Goal: Task Accomplishment & Management: Use online tool/utility

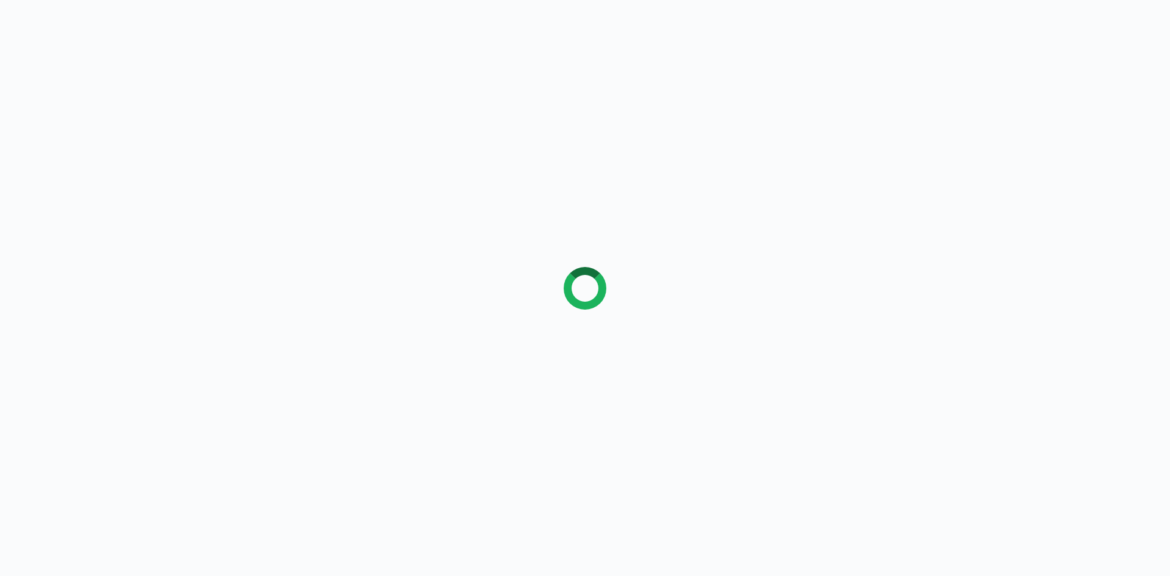
click at [355, 85] on div at bounding box center [585, 288] width 1170 height 576
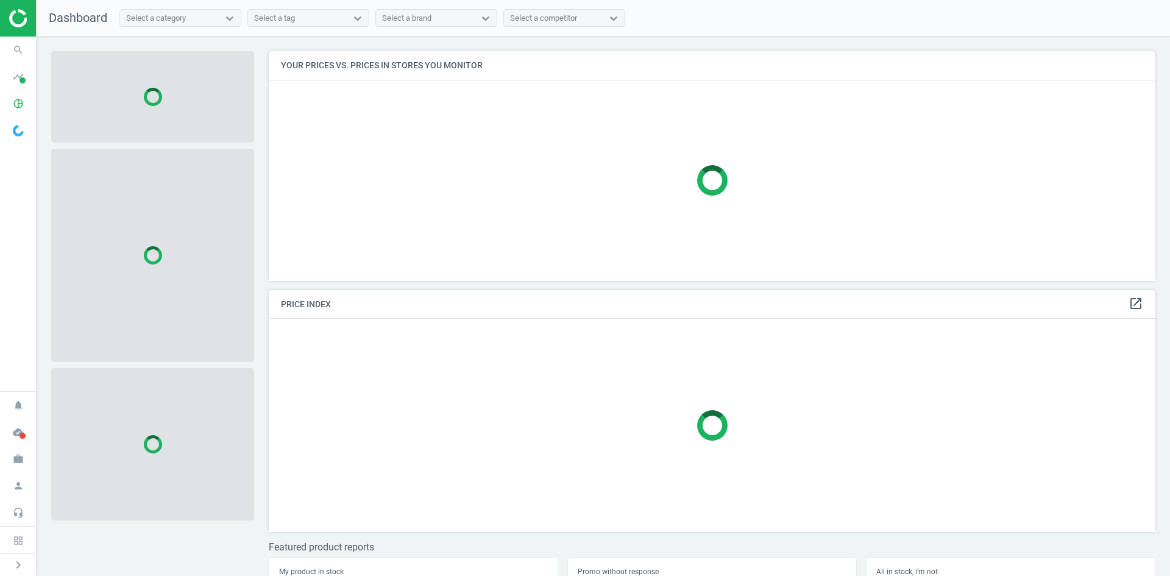
scroll to position [248, 896]
click at [29, 47] on icon "search" at bounding box center [18, 49] width 23 height 23
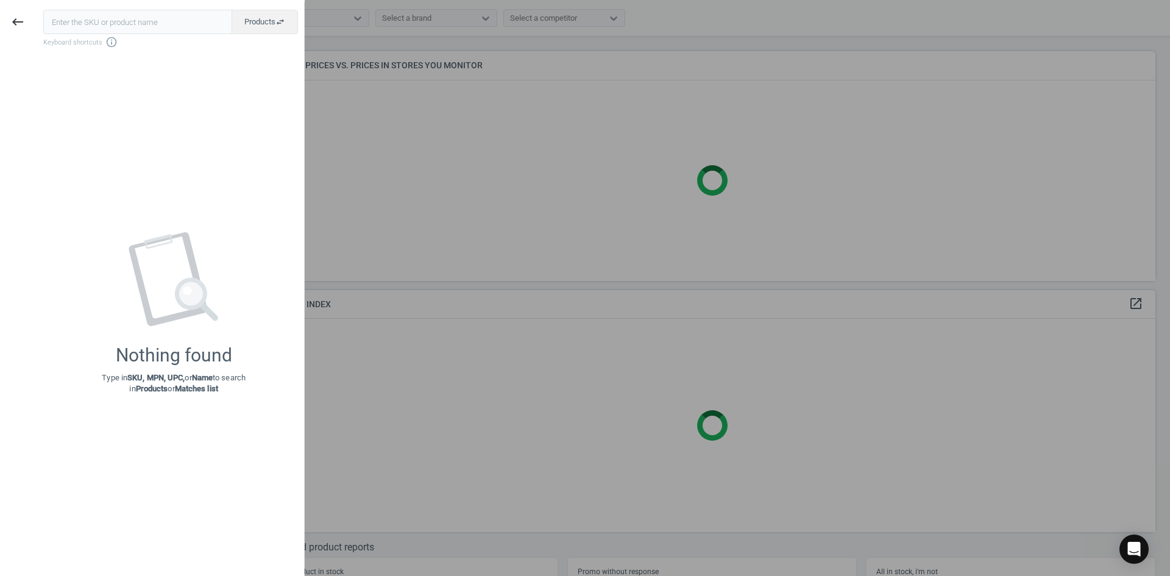
click at [101, 24] on input "text" at bounding box center [137, 22] width 189 height 24
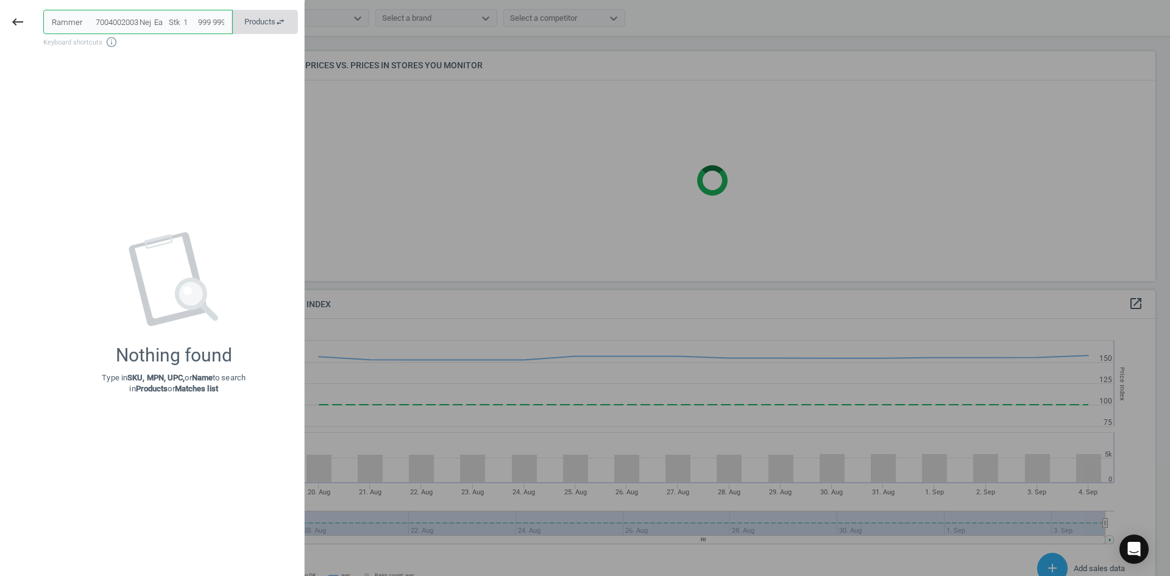
scroll to position [0, 596]
drag, startPoint x: 56, startPoint y: 17, endPoint x: 278, endPoint y: 32, distance: 222.3
click at [278, 32] on div "11121797 Twin Light 5354-11 Snapframe A4 Vandtæt Rammer 7004002003 Nej Ea Stk 1…" at bounding box center [170, 22] width 255 height 24
type input "1"
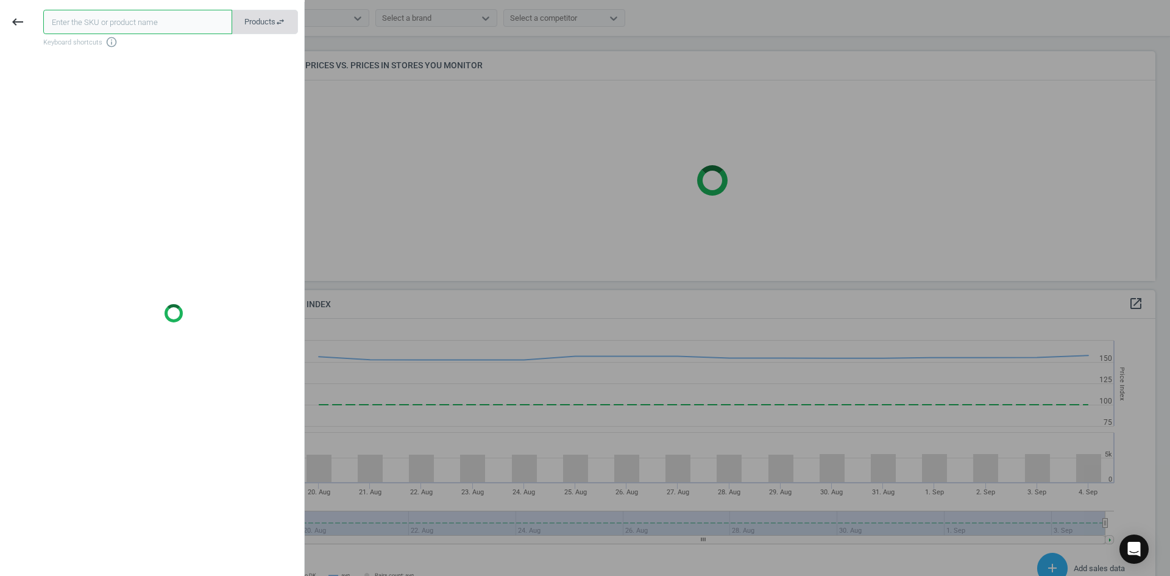
paste input "11121797"
type input "11121797"
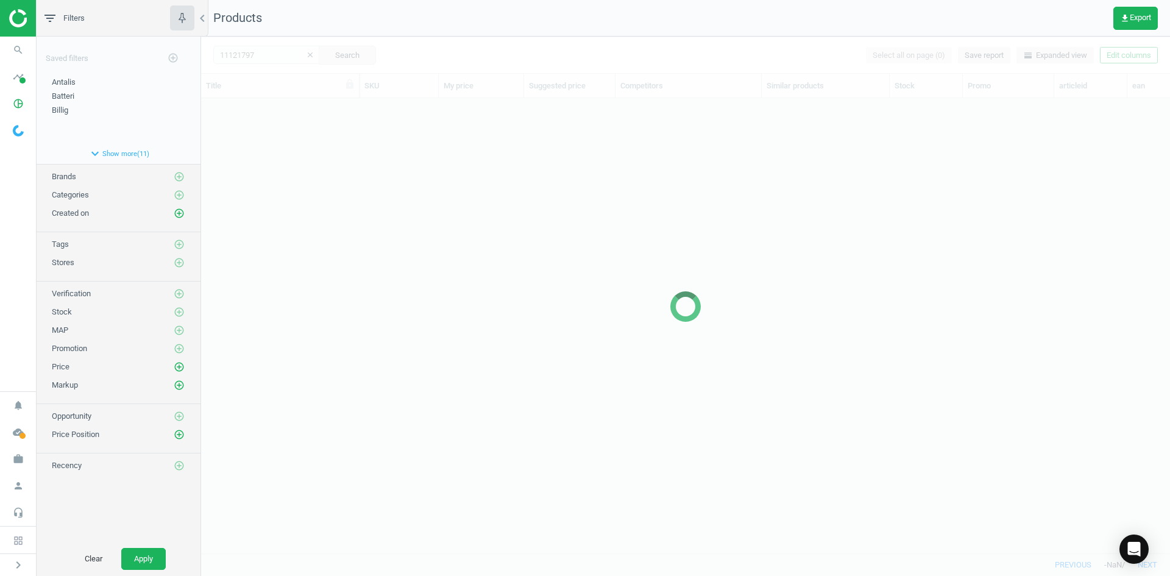
scroll to position [436, 960]
click at [342, 243] on div at bounding box center [685, 306] width 969 height 539
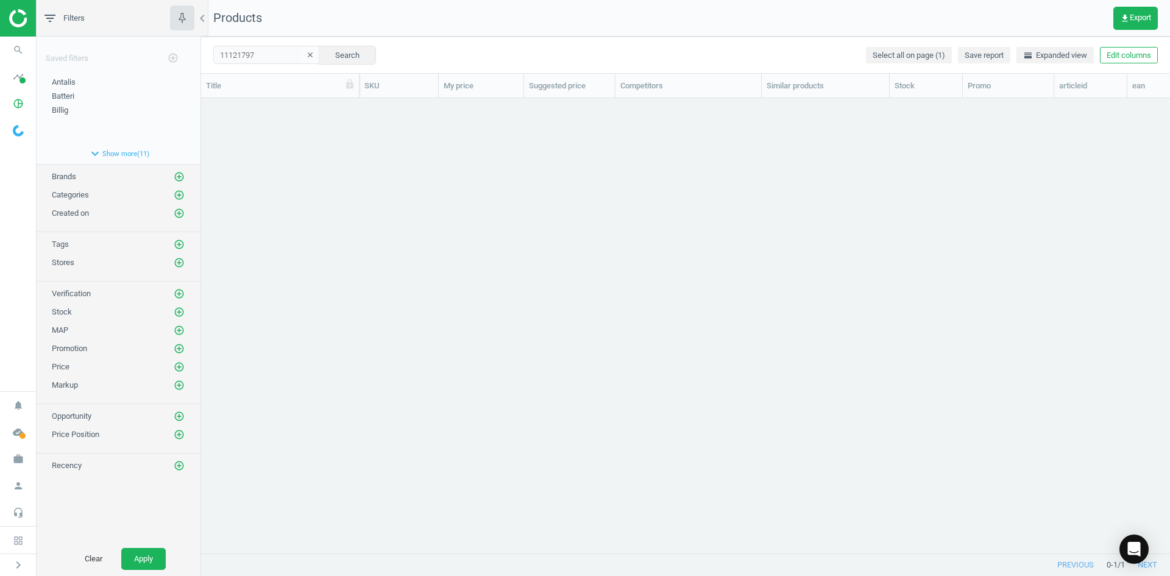
click at [283, 174] on div "grid" at bounding box center [685, 320] width 969 height 445
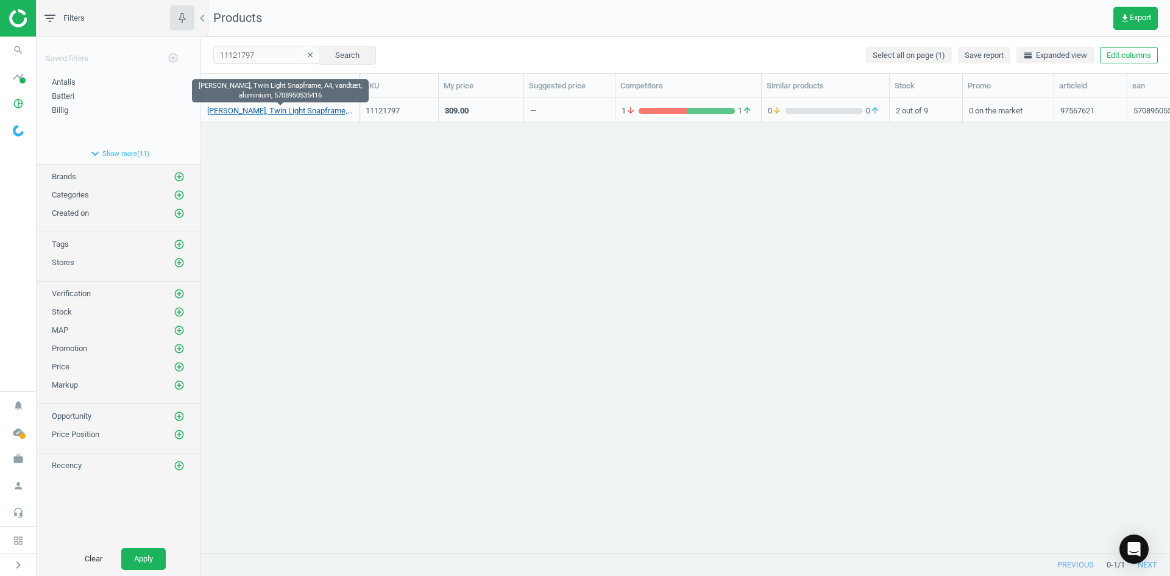
click at [283, 110] on link "[PERSON_NAME], Twin Light Snapframe, A4, vandtæt, aluminium, 5708950535416" at bounding box center [280, 110] width 146 height 11
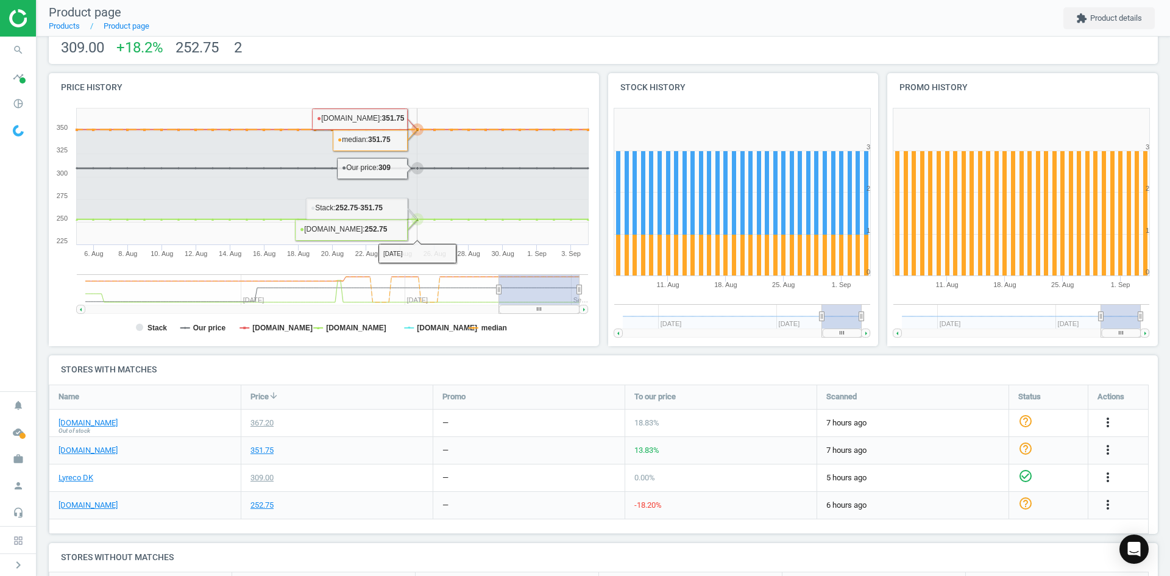
scroll to position [296, 0]
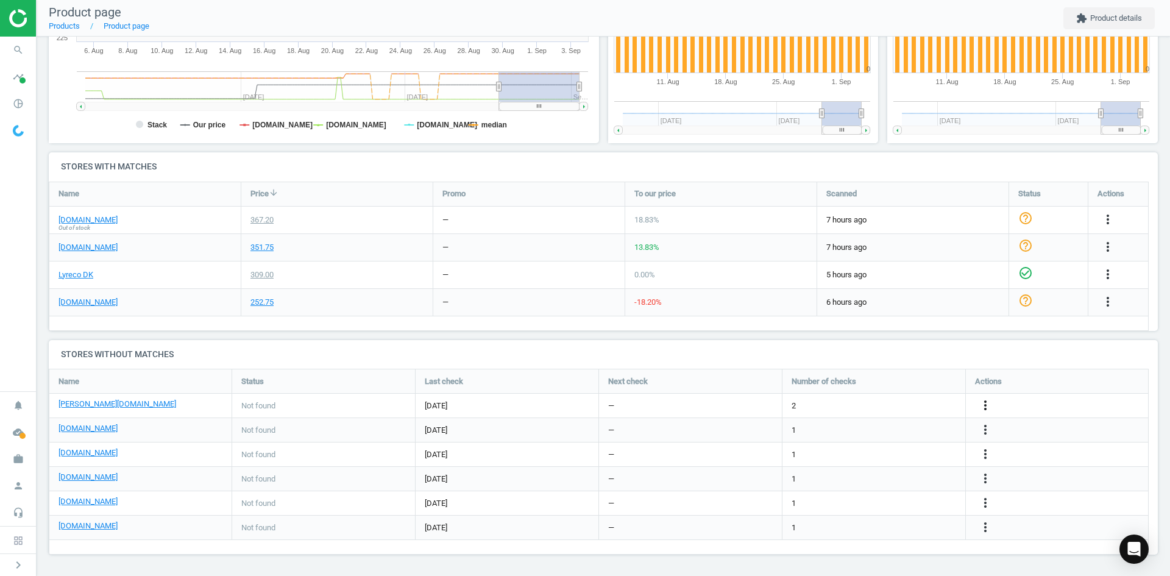
click at [982, 406] on icon "more_vert" at bounding box center [985, 405] width 15 height 15
click at [864, 405] on link "Edit URL/product option" at bounding box center [890, 405] width 167 height 19
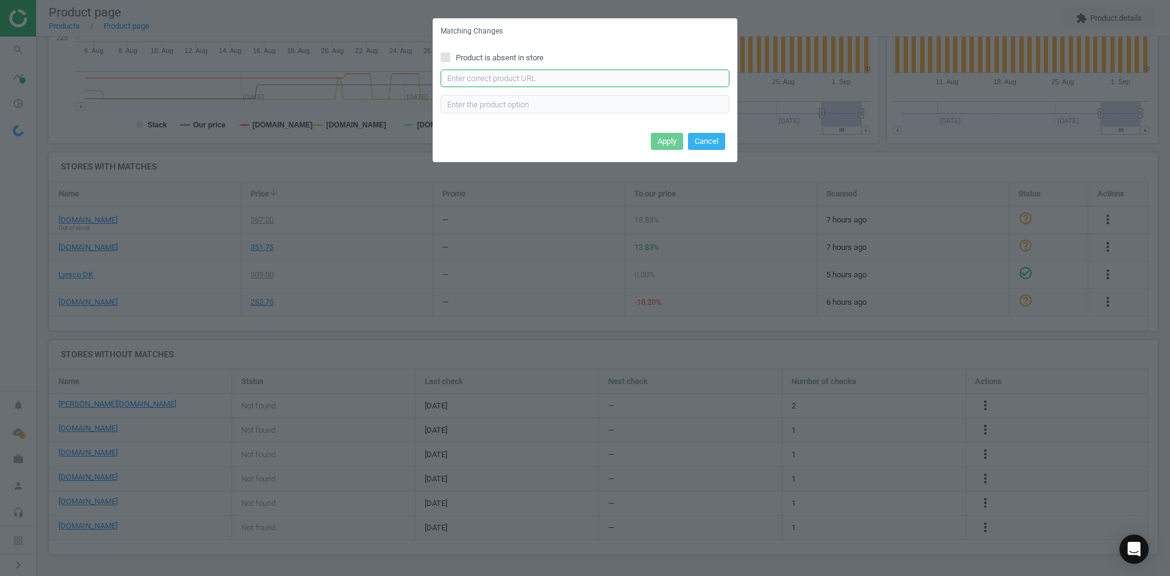
click at [481, 78] on input "text" at bounding box center [585, 78] width 289 height 18
paste input "[URL][DOMAIN_NAME][PERSON_NAME]"
type input "[URL][DOMAIN_NAME][PERSON_NAME]"
click at [669, 138] on button "Apply" at bounding box center [667, 141] width 32 height 17
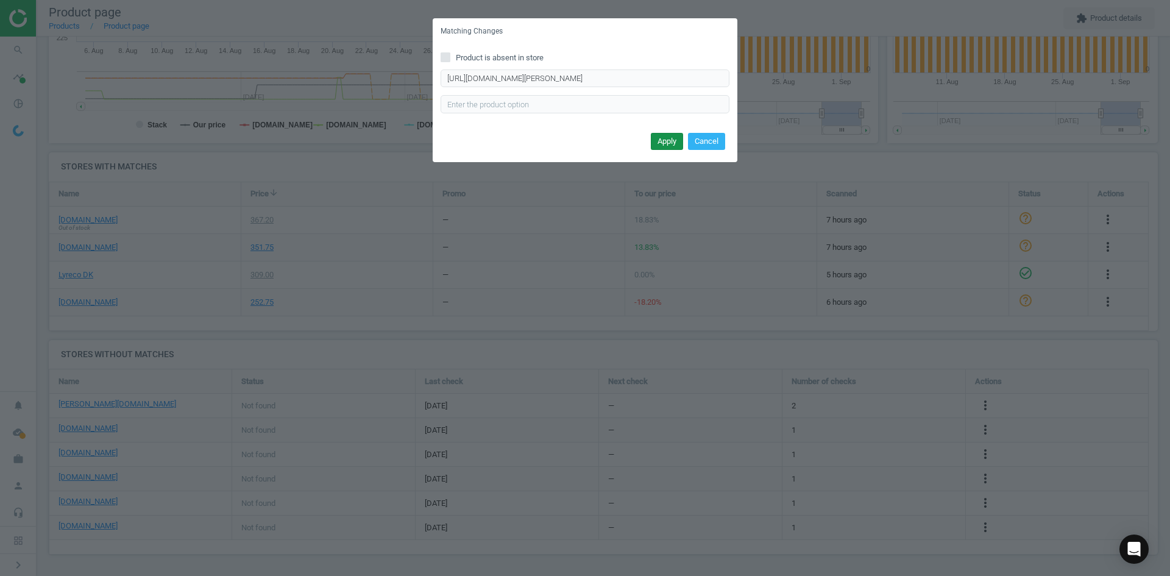
scroll to position [0, 0]
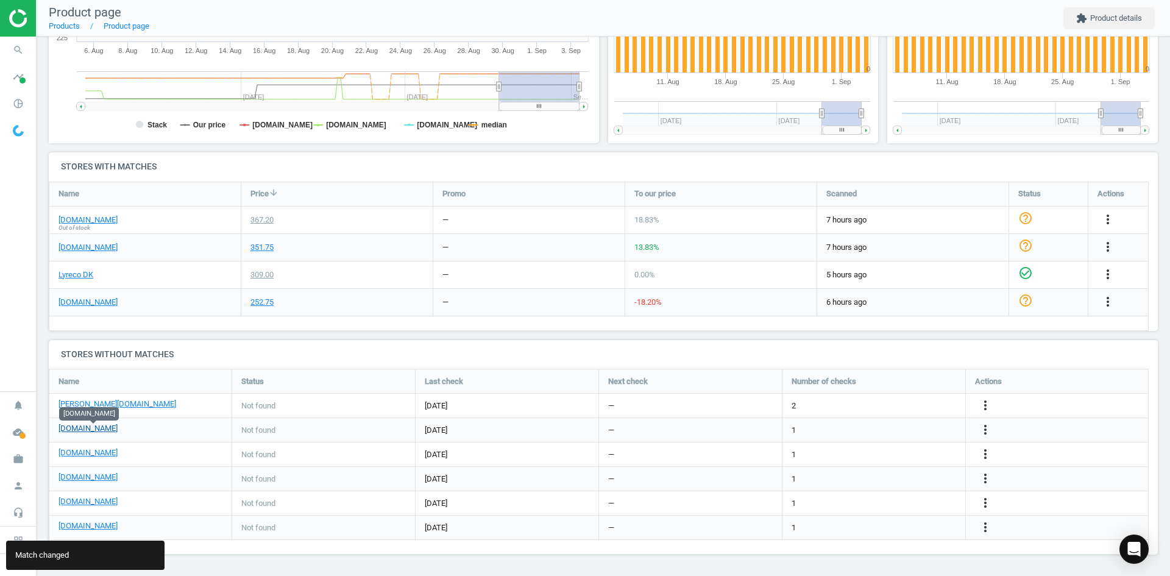
click at [107, 430] on link "[DOMAIN_NAME]" at bounding box center [88, 428] width 59 height 11
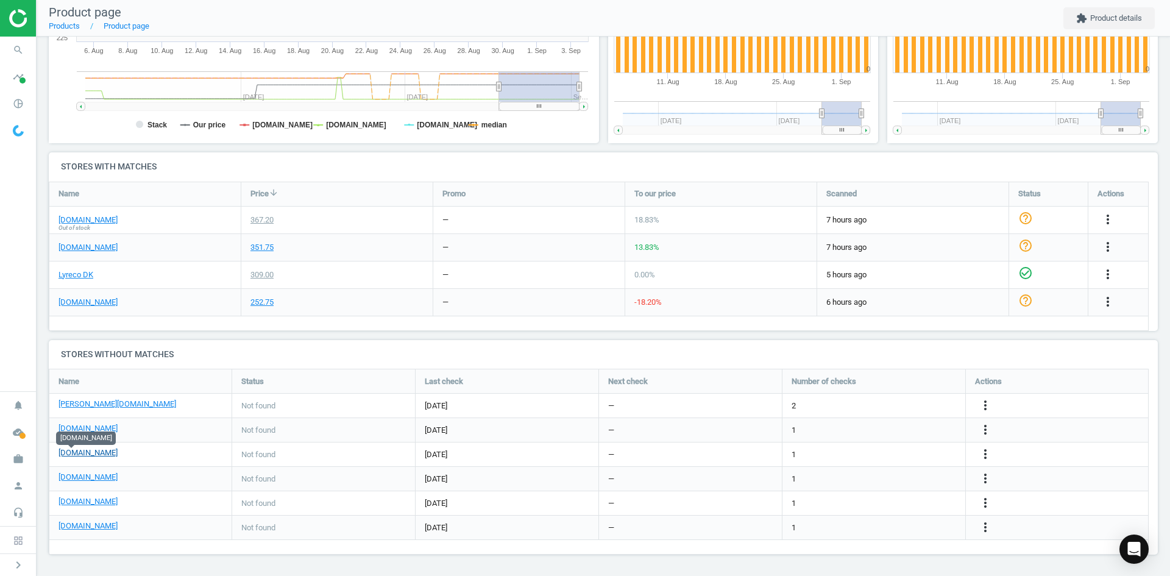
click at [65, 455] on link "[DOMAIN_NAME]" at bounding box center [88, 452] width 59 height 11
click at [83, 481] on link "[DOMAIN_NAME]" at bounding box center [88, 477] width 59 height 11
click at [95, 501] on link "[DOMAIN_NAME]" at bounding box center [88, 501] width 59 height 11
click at [18, 59] on icon "search" at bounding box center [18, 49] width 23 height 23
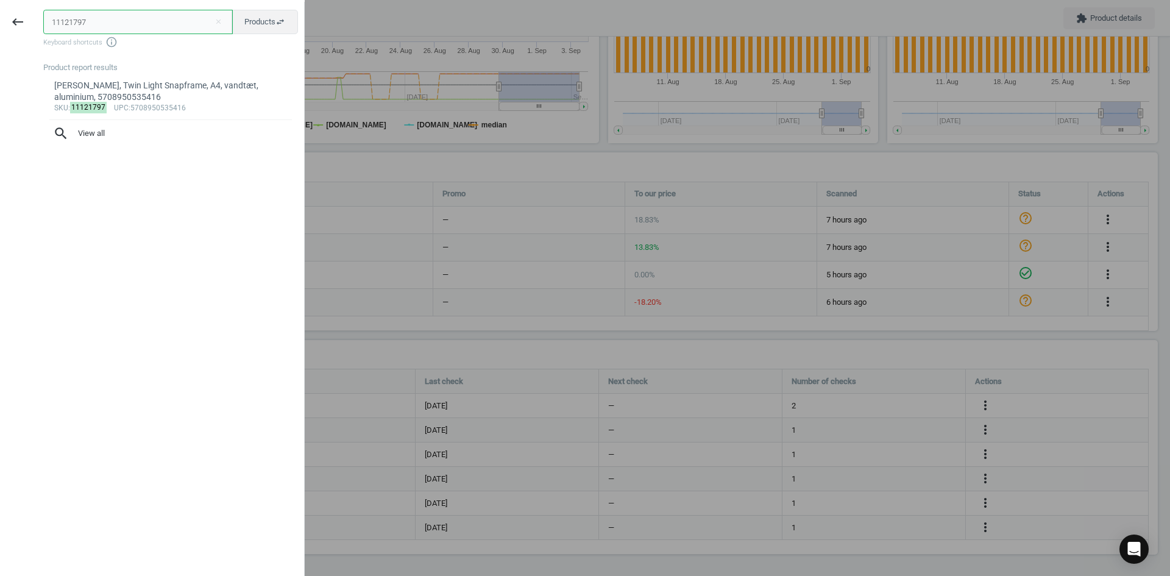
drag, startPoint x: 108, startPoint y: 13, endPoint x: 0, endPoint y: 21, distance: 108.2
click at [0, 21] on div "keyboard_backspace 11121797 close Products swap_horiz Keyboard shortcuts info_o…" at bounding box center [152, 290] width 305 height 576
paste input "809"
type input "11121809"
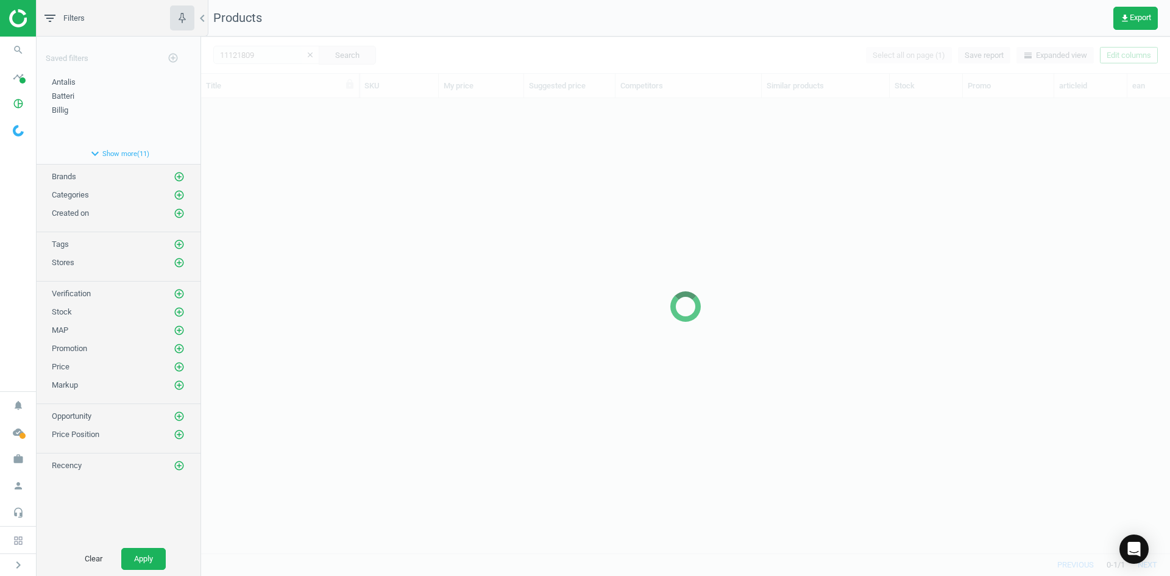
scroll to position [436, 960]
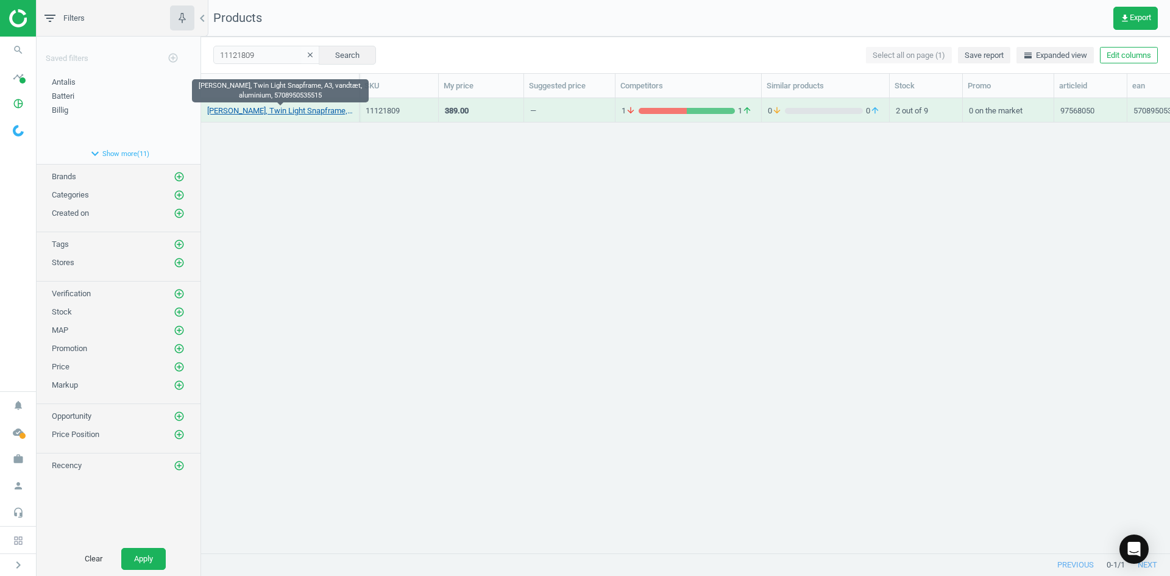
click at [322, 110] on link "[PERSON_NAME], Twin Light Snapframe, A3, vandtæt, aluminium, 5708950535515" at bounding box center [280, 110] width 146 height 11
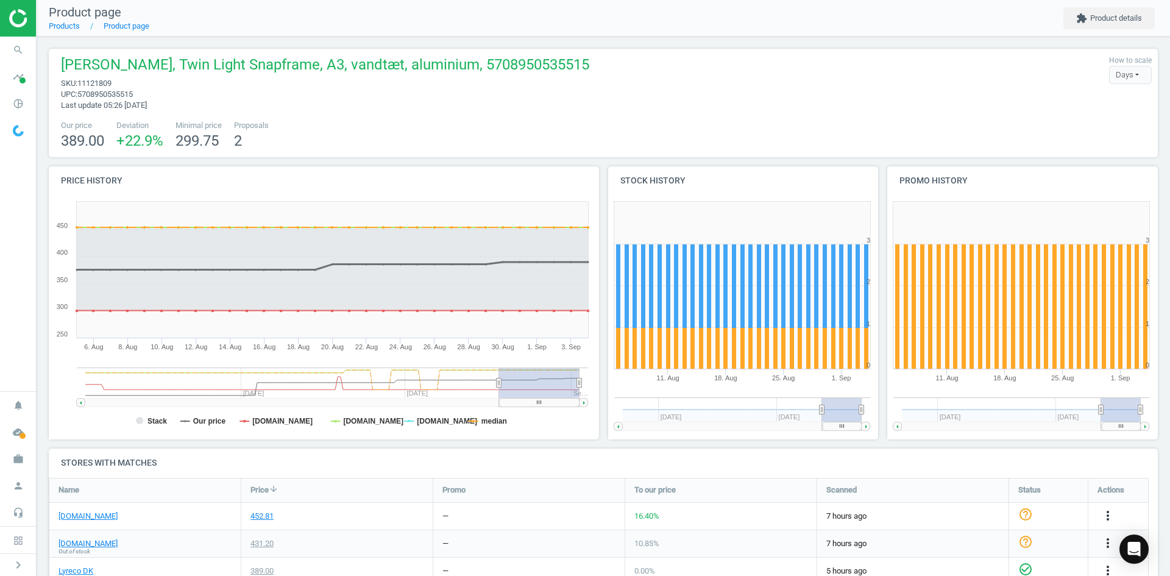
scroll to position [296, 0]
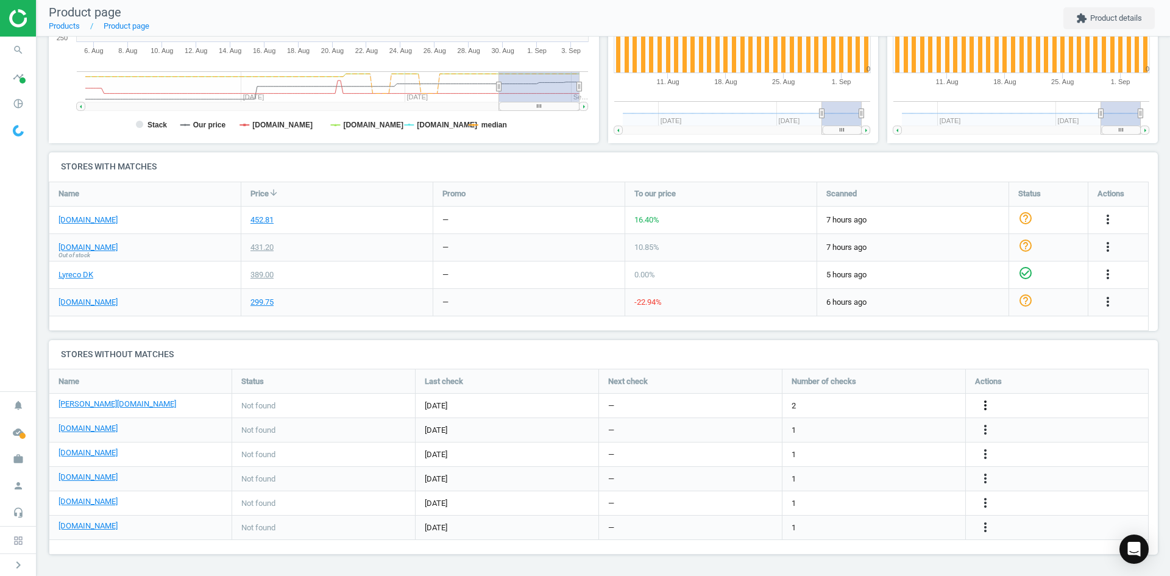
click at [979, 408] on icon "more_vert" at bounding box center [985, 405] width 15 height 15
click at [884, 405] on link "Edit URL/product option" at bounding box center [890, 405] width 167 height 19
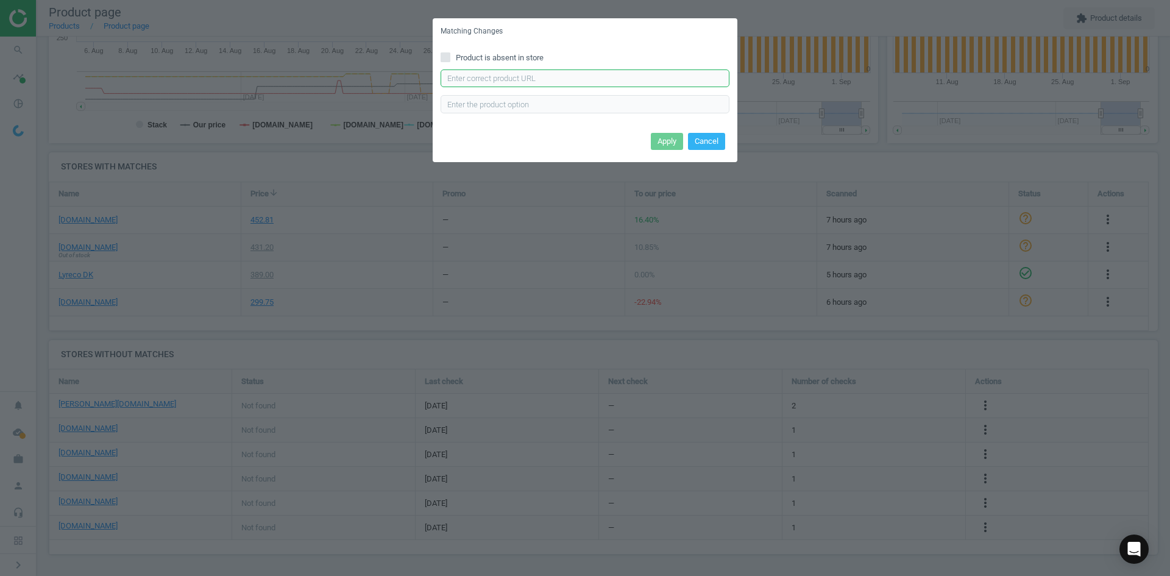
click at [523, 76] on input "text" at bounding box center [585, 78] width 289 height 18
paste input "[URL][DOMAIN_NAME][PERSON_NAME]"
type input "[URL][DOMAIN_NAME][PERSON_NAME]"
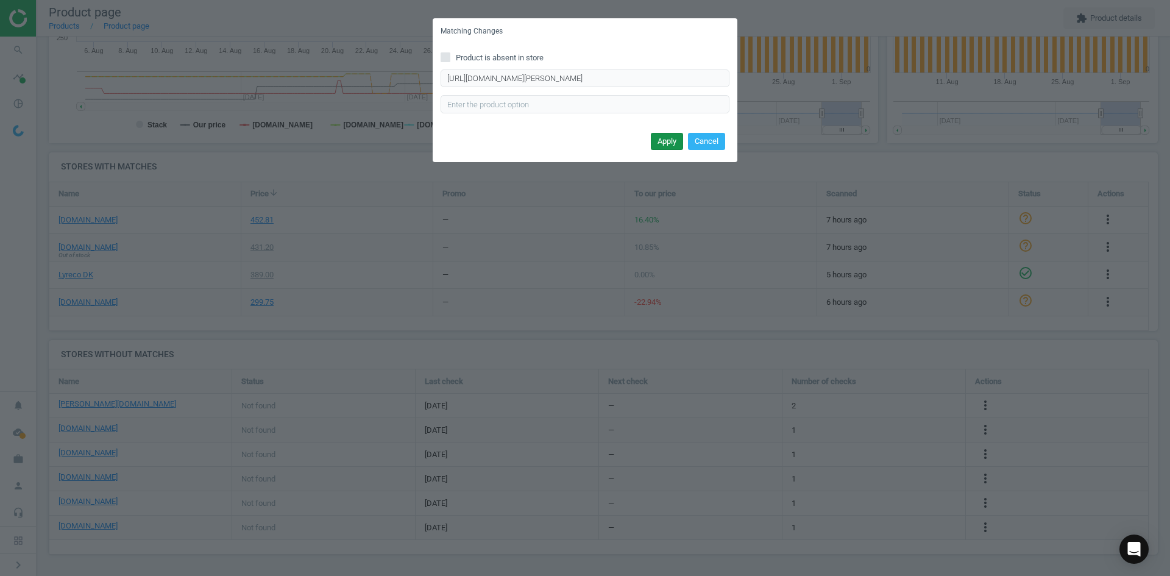
click at [660, 139] on button "Apply" at bounding box center [667, 141] width 32 height 17
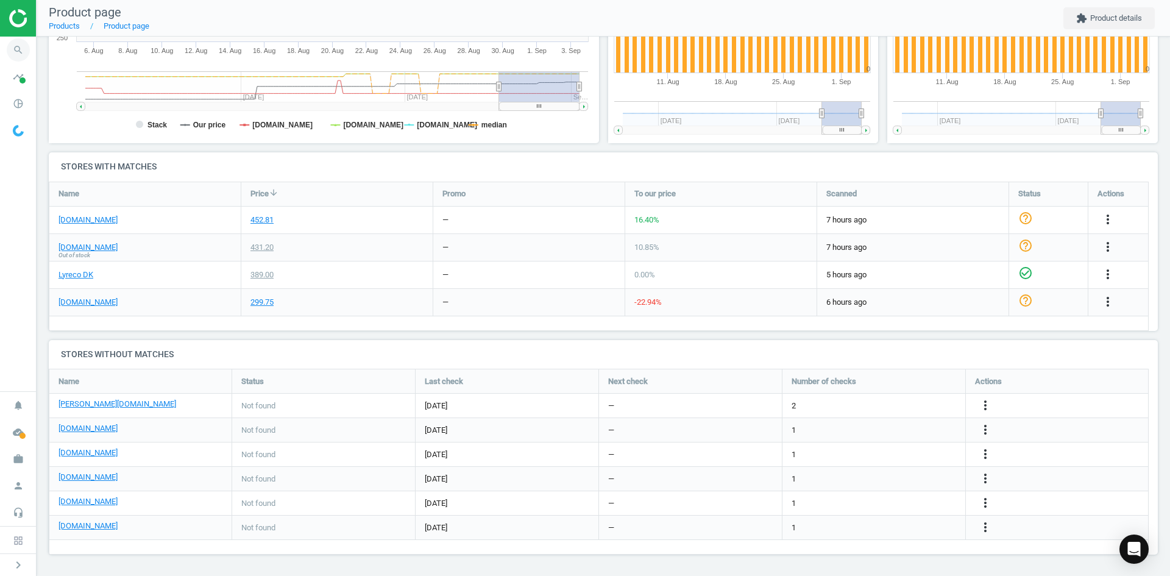
click at [12, 43] on icon "search" at bounding box center [18, 49] width 23 height 23
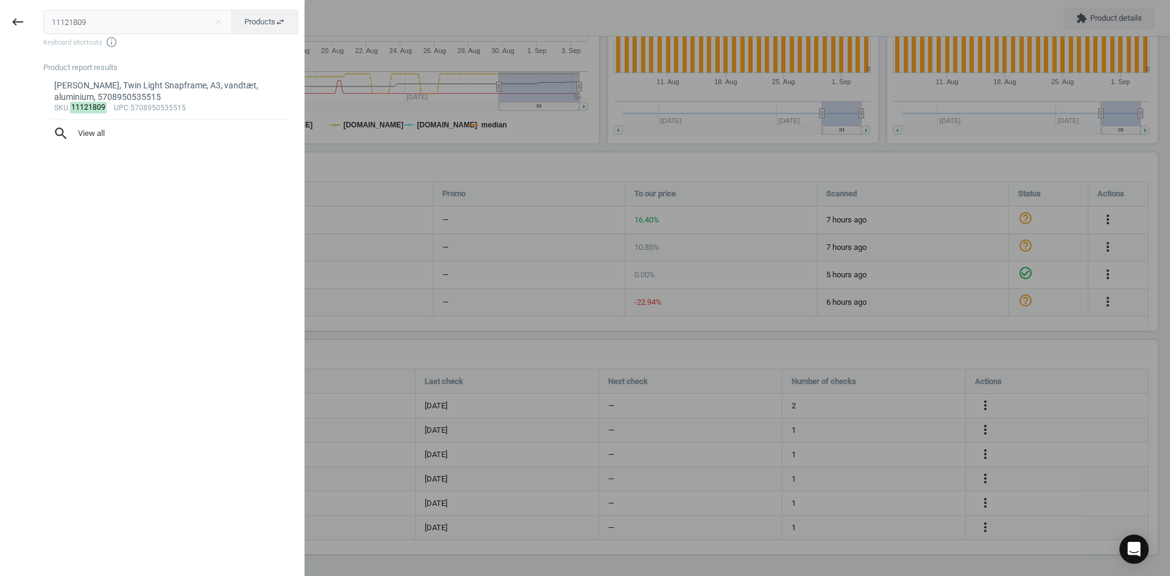
drag, startPoint x: 108, startPoint y: 24, endPoint x: 34, endPoint y: 4, distance: 76.9
click at [5, 30] on div "keyboard_backspace 11121809 close Products swap_horiz Keyboard shortcuts info_o…" at bounding box center [152, 290] width 305 height 576
type input "17299175"
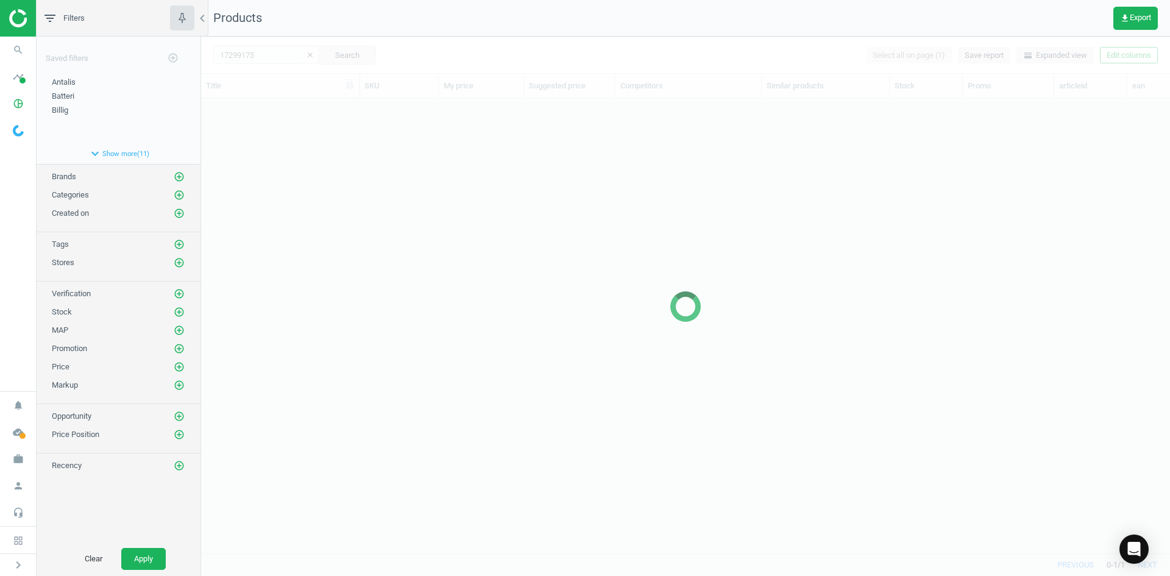
scroll to position [436, 960]
click at [246, 116] on div at bounding box center [685, 306] width 969 height 539
click at [249, 135] on div at bounding box center [685, 306] width 969 height 539
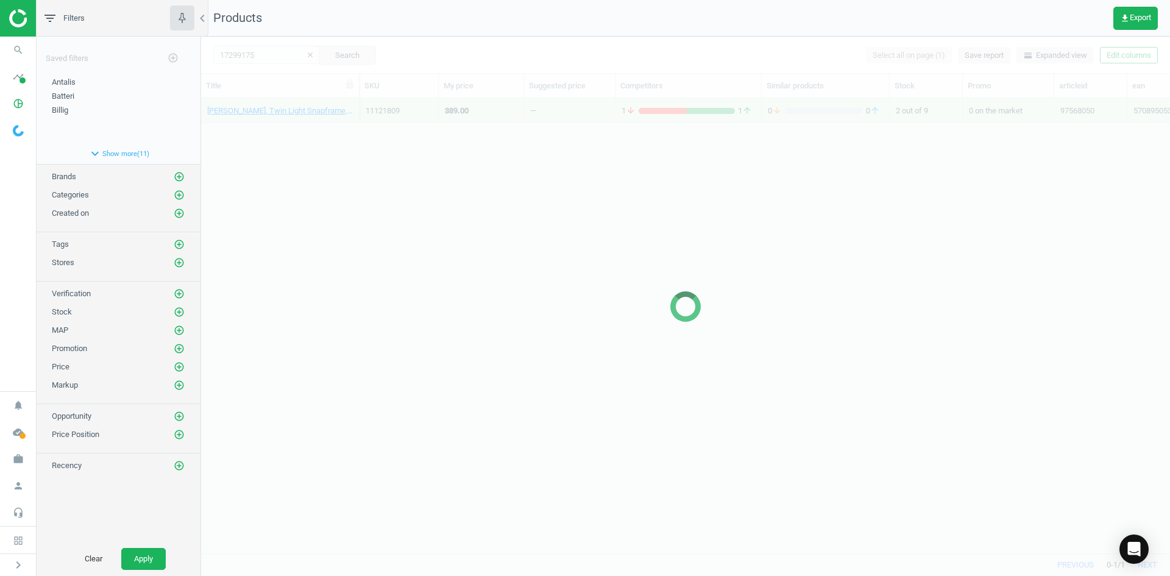
click at [250, 133] on div at bounding box center [685, 306] width 969 height 539
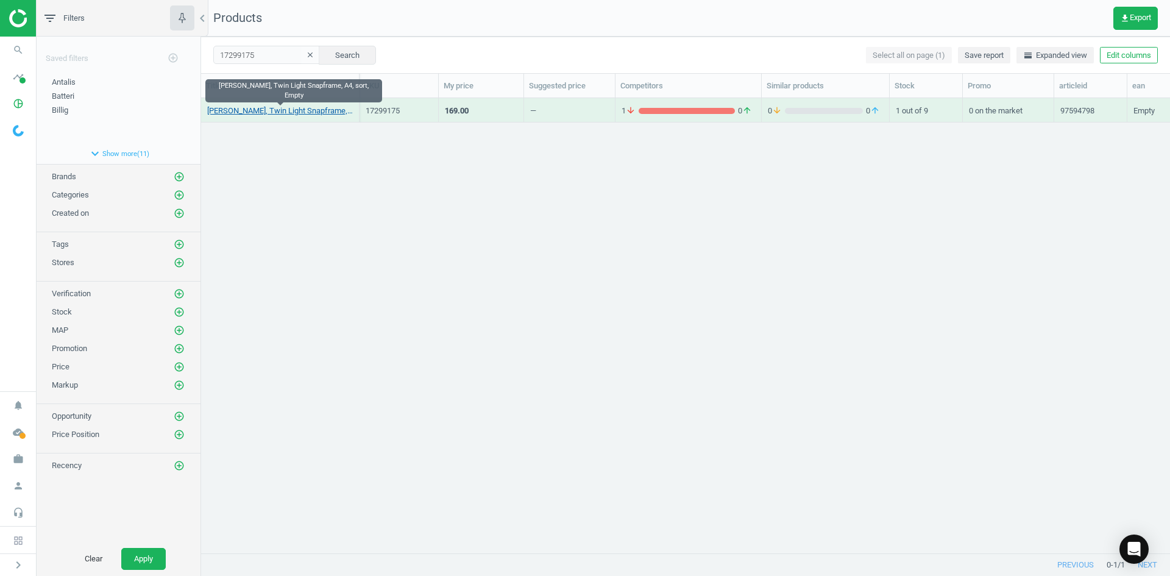
click at [253, 113] on link "[PERSON_NAME], Twin Light Snapframe, A4, sort, Empty" at bounding box center [280, 110] width 146 height 11
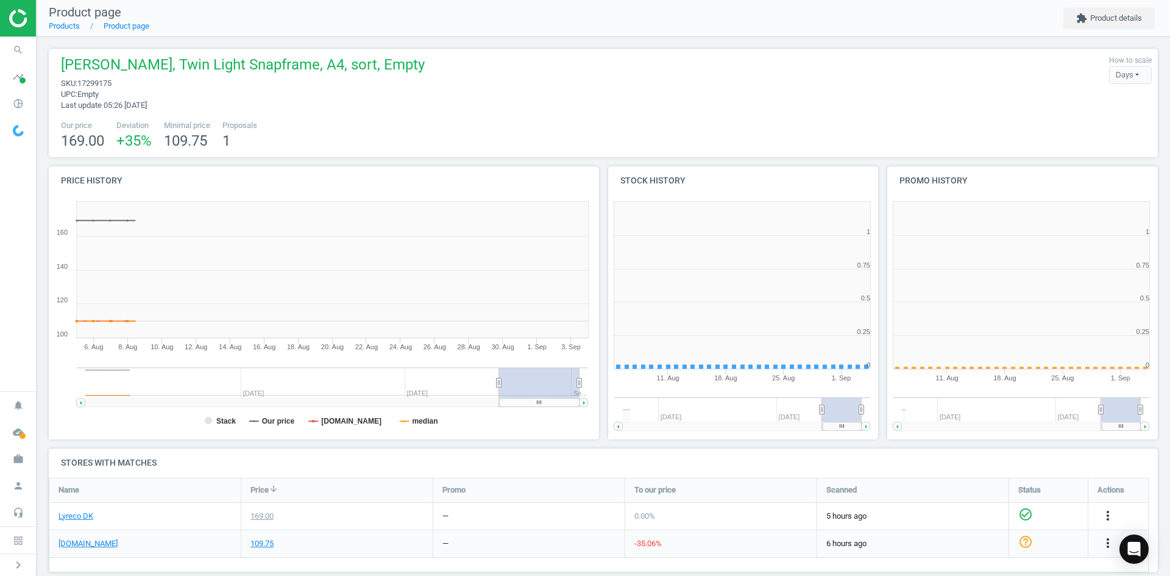
scroll to position [263, 287]
